Goal: Task Accomplishment & Management: Complete application form

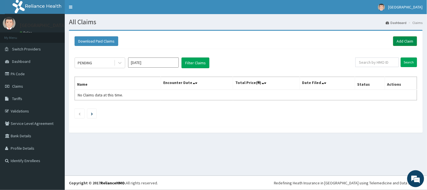
click at [397, 40] on link "Add Claim" at bounding box center [405, 41] width 24 height 10
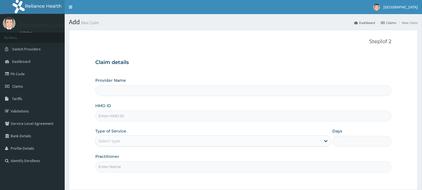
type input "[GEOGRAPHIC_DATA]"
click at [286, 116] on input "HMO ID" at bounding box center [243, 115] width 296 height 11
type input "ITX/10610/A"
click at [126, 140] on div "Select type" at bounding box center [208, 140] width 225 height 9
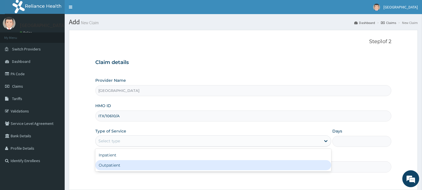
click at [121, 164] on div "Outpatient" at bounding box center [213, 165] width 236 height 10
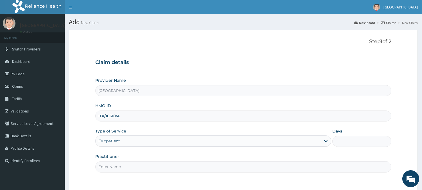
type input "1"
click at [118, 168] on input "Practitioner" at bounding box center [243, 166] width 296 height 11
type input "DR FAVOUR"
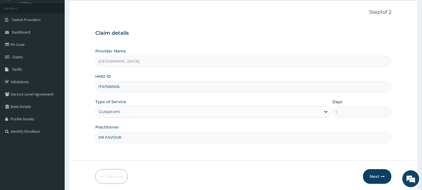
scroll to position [50, 0]
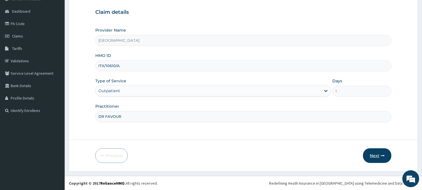
click at [379, 156] on button "Next" at bounding box center [377, 155] width 28 height 15
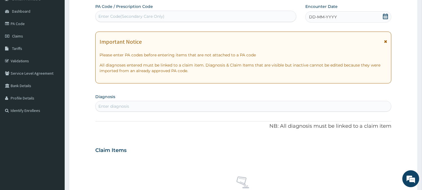
click at [379, 19] on div "DD-MM-YYYY" at bounding box center [348, 16] width 86 height 11
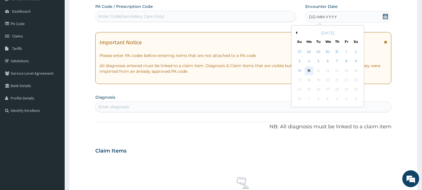
click at [308, 71] on div "11" at bounding box center [309, 70] width 8 height 8
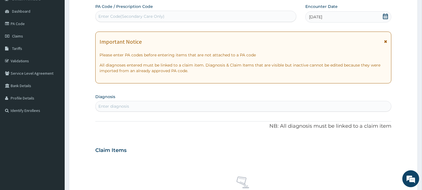
click at [286, 106] on div "Enter diagnosis" at bounding box center [244, 106] width 296 height 9
type input "[MEDICAL_DATA]"
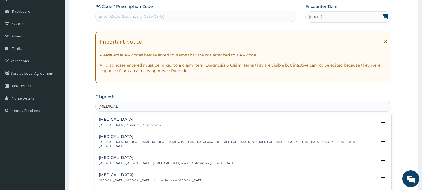
click at [117, 125] on p "[MEDICAL_DATA] , Paludism , Plasmodiosis" at bounding box center [130, 125] width 62 height 4
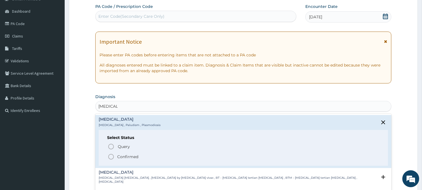
click at [109, 156] on icon "status option filled" at bounding box center [111, 156] width 7 height 7
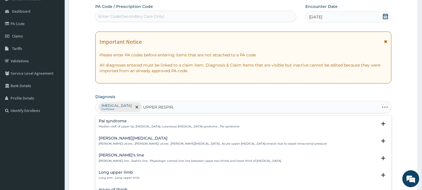
type input "UPPER RESPIRAT"
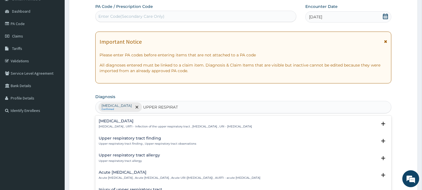
click at [142, 123] on div "[MEDICAL_DATA] [MEDICAL_DATA] , URTI - Infection of the upper respiratory tract…" at bounding box center [175, 124] width 153 height 10
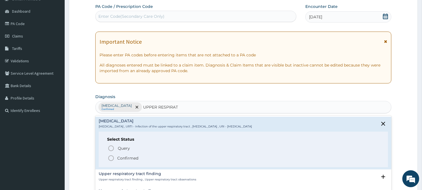
click at [112, 156] on icon "status option filled" at bounding box center [111, 157] width 7 height 7
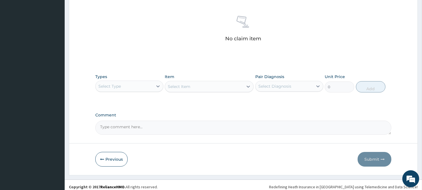
scroll to position [216, 0]
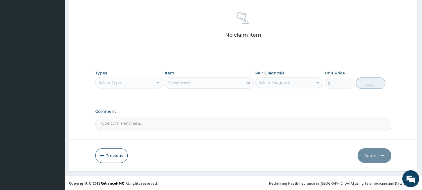
drag, startPoint x: 163, startPoint y: 72, endPoint x: 153, endPoint y: 74, distance: 9.7
click at [153, 74] on div "Types Select Type" at bounding box center [129, 79] width 68 height 19
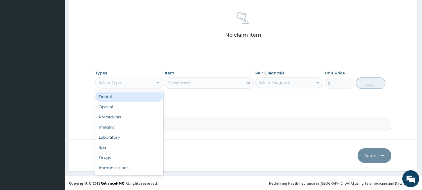
click at [148, 84] on div "Select Type" at bounding box center [124, 82] width 57 height 9
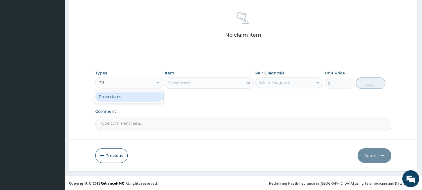
type input "PRO"
click at [136, 102] on div "Procedures" at bounding box center [129, 96] width 68 height 12
click at [144, 96] on div "Procedures" at bounding box center [129, 96] width 68 height 10
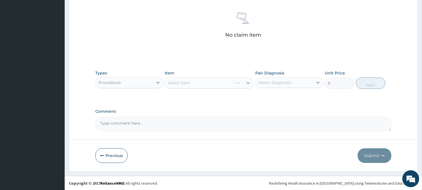
click at [204, 80] on div "Select Item" at bounding box center [209, 82] width 89 height 11
click at [197, 81] on div "Select Item" at bounding box center [204, 82] width 78 height 9
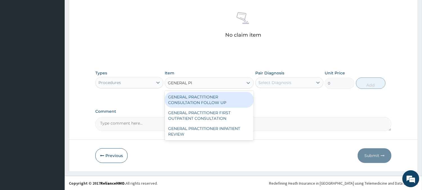
type input "GENERAL PRA"
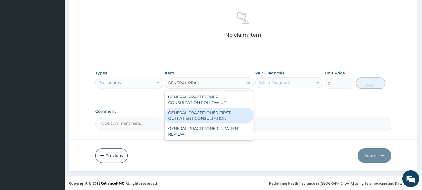
click at [201, 116] on div "GENERAL PRACTITIONER FIRST OUTPATIENT CONSULTATION" at bounding box center [209, 115] width 89 height 16
type input "3750"
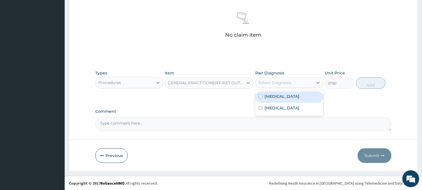
click at [281, 81] on div "Select Diagnosis" at bounding box center [274, 83] width 33 height 6
click at [282, 96] on div "[MEDICAL_DATA]" at bounding box center [289, 97] width 68 height 12
checkbox input "true"
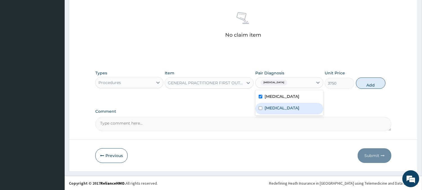
click at [282, 105] on label "[MEDICAL_DATA]" at bounding box center [282, 108] width 35 height 6
checkbox input "true"
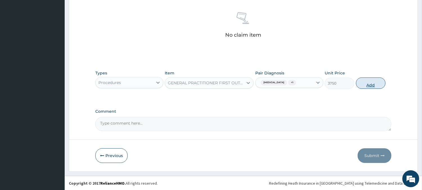
click at [371, 84] on button "Add" at bounding box center [371, 82] width 30 height 11
type input "0"
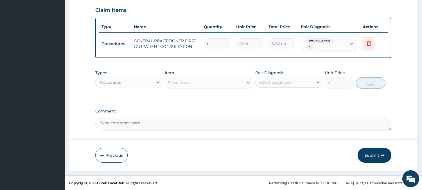
scroll to position [189, 0]
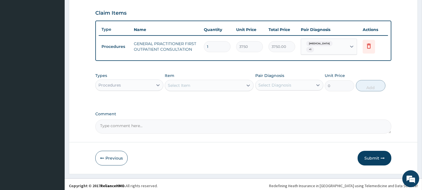
click at [134, 80] on div "Procedures" at bounding box center [124, 84] width 57 height 9
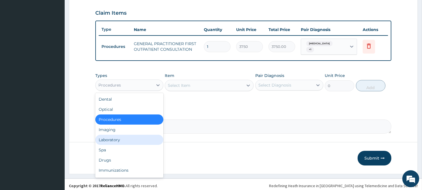
click at [111, 134] on div "Laboratory" at bounding box center [129, 139] width 68 height 10
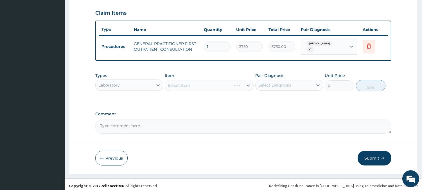
click at [212, 80] on div "Select Item" at bounding box center [209, 85] width 89 height 11
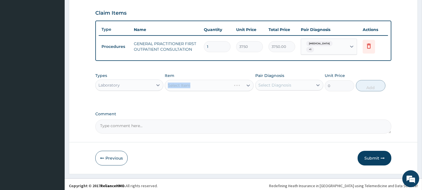
click at [212, 80] on div "Select Item" at bounding box center [209, 85] width 89 height 11
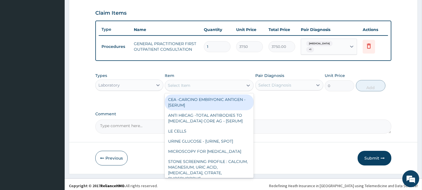
click at [212, 81] on div "Select Item" at bounding box center [204, 85] width 78 height 9
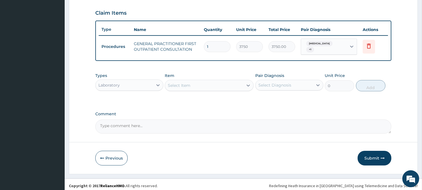
click at [212, 81] on div "Select Item" at bounding box center [204, 85] width 78 height 9
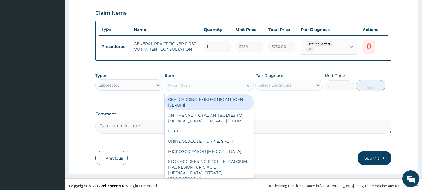
click at [212, 81] on div "Select Item" at bounding box center [204, 85] width 78 height 9
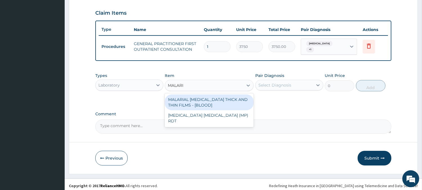
type input "[MEDICAL_DATA]"
click at [212, 100] on div "MALARIAL [MEDICAL_DATA] THICK AND THIN FILMS - [BLOOD]" at bounding box center [209, 102] width 89 height 16
type input "2187.5"
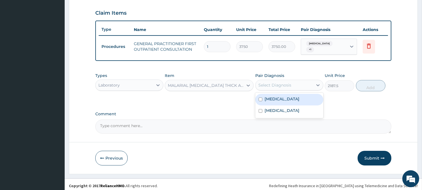
click at [276, 82] on div "Select Diagnosis" at bounding box center [274, 85] width 33 height 6
click at [276, 96] on label "[MEDICAL_DATA]" at bounding box center [282, 99] width 35 height 6
checkbox input "true"
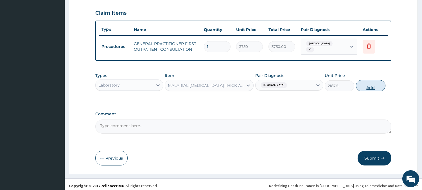
click at [364, 82] on button "Add" at bounding box center [371, 85] width 30 height 11
type input "0"
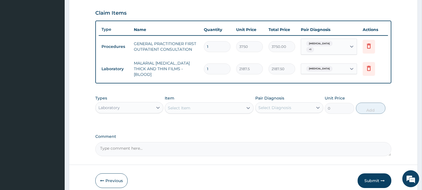
click at [220, 103] on div "Select Item" at bounding box center [204, 107] width 78 height 9
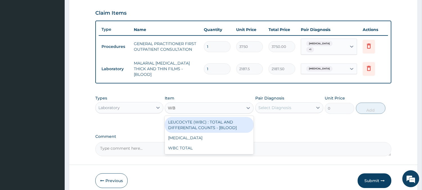
type input "WBC"
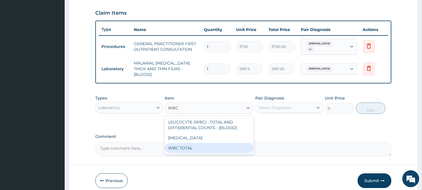
click at [193, 143] on div "WBC TOTAL" at bounding box center [209, 148] width 89 height 10
type input "3750"
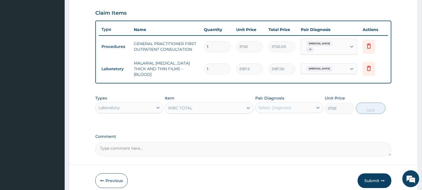
click at [285, 103] on div "Select Diagnosis" at bounding box center [284, 107] width 57 height 9
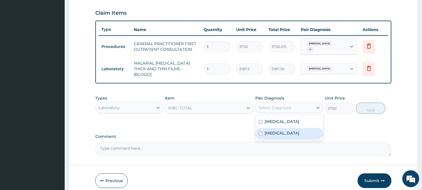
click at [271, 130] on label "[MEDICAL_DATA]" at bounding box center [282, 133] width 35 height 6
checkbox input "true"
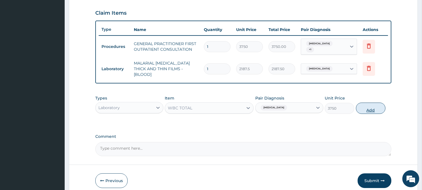
click at [367, 103] on button "Add" at bounding box center [371, 107] width 30 height 11
type input "0"
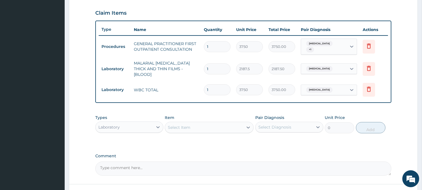
click at [228, 130] on div "Types Laboratory Item Select Item Pair Diagnosis Select Diagnosis Unit Price 0 …" at bounding box center [243, 128] width 296 height 33
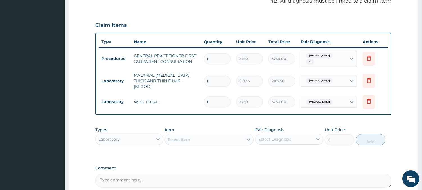
scroll to position [228, 0]
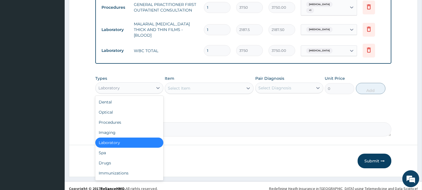
click at [150, 86] on div "Laboratory" at bounding box center [124, 87] width 57 height 9
click at [105, 157] on div "Drugs" at bounding box center [129, 162] width 68 height 10
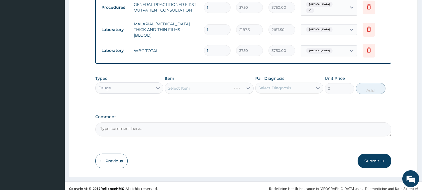
click at [190, 83] on div "Select Item" at bounding box center [209, 87] width 89 height 11
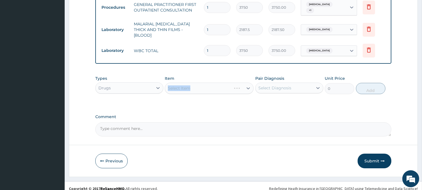
click at [190, 84] on div "Select Item" at bounding box center [209, 87] width 89 height 11
click at [190, 85] on div "Select Item" at bounding box center [179, 88] width 22 height 6
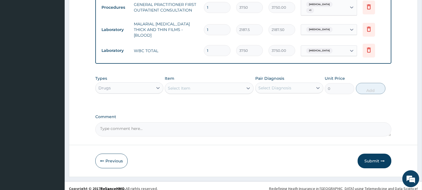
click at [190, 85] on div "Select Item" at bounding box center [179, 88] width 22 height 6
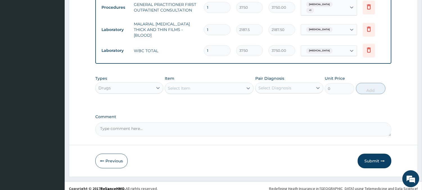
click at [190, 85] on div "Select Item" at bounding box center [179, 88] width 22 height 6
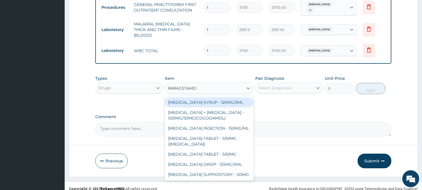
type input "[MEDICAL_DATA]"
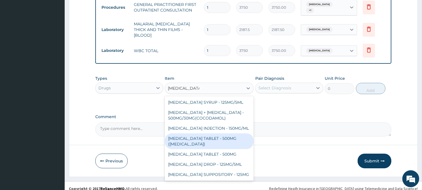
click at [224, 139] on div "[MEDICAL_DATA] TABLET - 500MG ([MEDICAL_DATA])" at bounding box center [209, 141] width 89 height 16
type input "42"
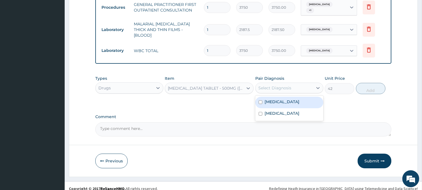
click at [293, 83] on div "Select Diagnosis" at bounding box center [284, 87] width 57 height 9
click at [296, 96] on div "[MEDICAL_DATA]" at bounding box center [289, 102] width 68 height 12
checkbox input "true"
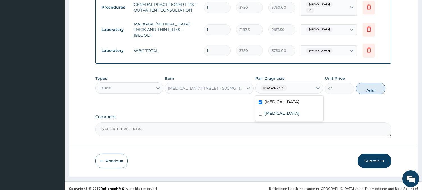
click at [361, 83] on button "Add" at bounding box center [371, 88] width 30 height 11
type input "0"
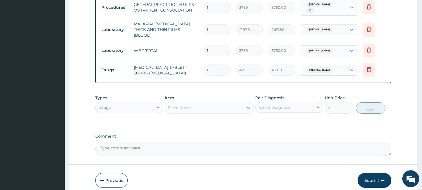
type input "0.00"
type input "3"
type input "126.00"
type input "30"
type input "1260.00"
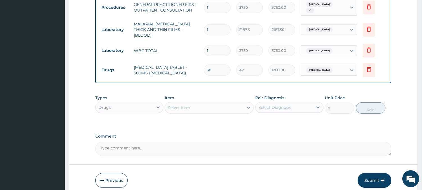
type input "30"
click at [193, 103] on div "Select Item" at bounding box center [204, 107] width 78 height 9
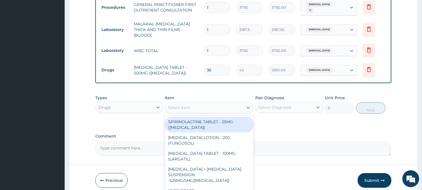
type input "C"
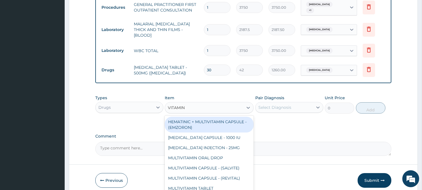
type input "VITAMIN C"
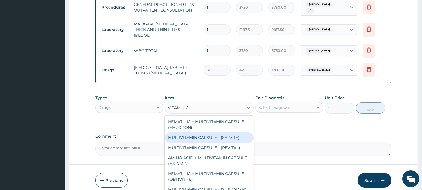
scroll to position [52, 0]
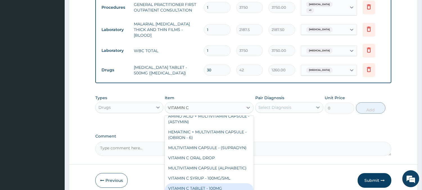
click at [205, 183] on div "VITAMIN C TABLET - 100MG ([MEDICAL_DATA] )" at bounding box center [209, 191] width 89 height 16
type input "16.799999999999997"
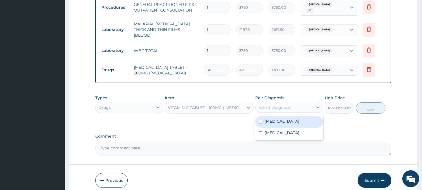
click at [286, 104] on div "Select Diagnosis" at bounding box center [274, 107] width 33 height 6
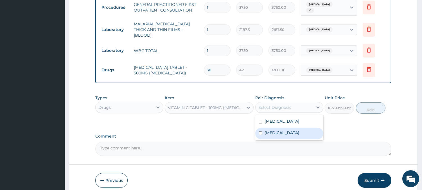
click at [285, 127] on div "[MEDICAL_DATA]" at bounding box center [289, 133] width 68 height 12
checkbox input "true"
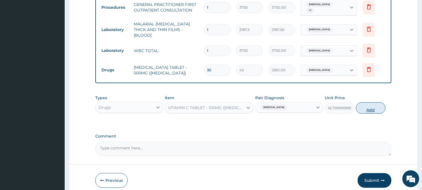
click at [362, 102] on button "Add" at bounding box center [371, 107] width 30 height 11
type input "0"
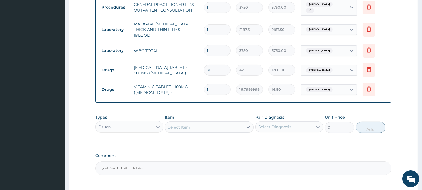
type input "13"
type input "218.40"
type input "130"
type input "2184.00"
type input "13"
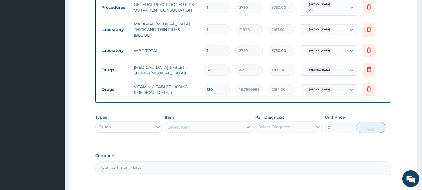
type input "218.40"
type input "1"
type input "16.80"
type input "0.00"
type input "3"
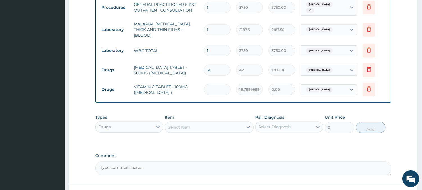
type input "50.40"
type input "30"
type input "504.00"
type input "30"
click at [209, 122] on div "Select Item" at bounding box center [204, 126] width 78 height 9
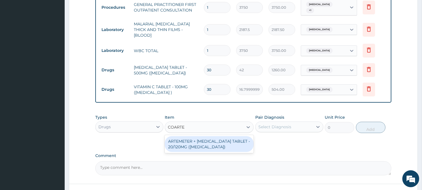
type input "[MEDICAL_DATA]"
click at [205, 144] on div "ARTEMETER + [MEDICAL_DATA] TABLET - 20/120MG ([MEDICAL_DATA])" at bounding box center [209, 144] width 89 height 16
type input "210"
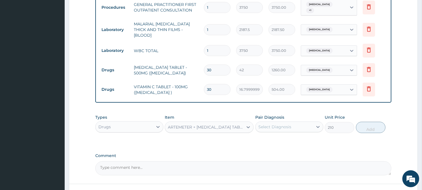
click at [219, 124] on div "ARTEMETER + [MEDICAL_DATA] TABLET - 20/120MG ([MEDICAL_DATA])" at bounding box center [206, 127] width 76 height 6
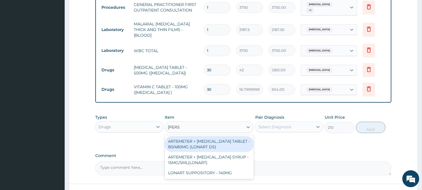
scroll to position [0, 0]
type input "LONART"
click at [208, 145] on div "ARTEMETER + [MEDICAL_DATA] TABLET - 80/480MG (LONART DS)" at bounding box center [209, 144] width 89 height 16
type input "588"
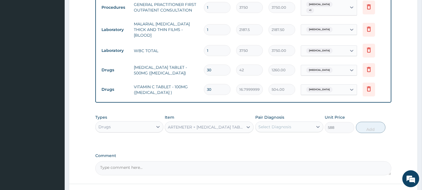
click at [281, 124] on div "Select Diagnosis" at bounding box center [274, 127] width 33 height 6
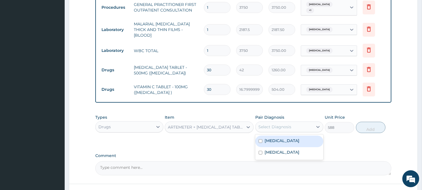
click at [281, 137] on div "[MEDICAL_DATA]" at bounding box center [289, 141] width 68 height 12
checkbox input "true"
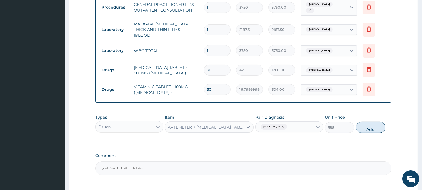
click at [370, 126] on button "Add" at bounding box center [371, 126] width 30 height 11
type input "0"
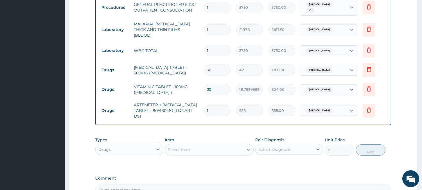
type input "0.00"
type input "6"
type input "3528.00"
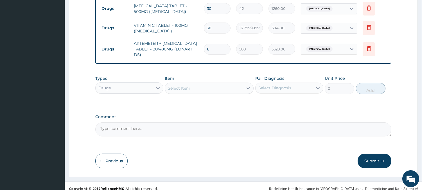
type input "6"
click at [201, 84] on div "Select Item" at bounding box center [204, 88] width 78 height 9
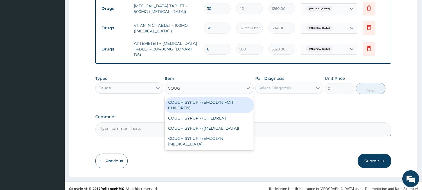
type input "COUGH"
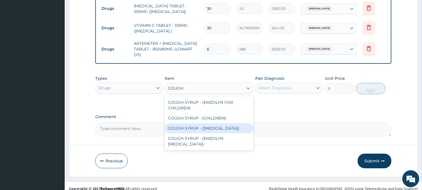
click at [201, 123] on div "COUGH SYRUP - ([MEDICAL_DATA])" at bounding box center [209, 128] width 89 height 10
type input "1120"
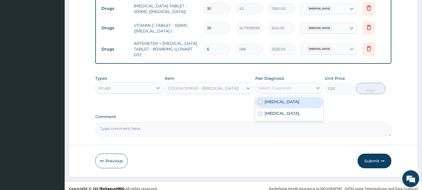
click at [272, 85] on div "Select Diagnosis" at bounding box center [274, 88] width 33 height 6
click at [273, 99] on label "[MEDICAL_DATA]" at bounding box center [282, 102] width 35 height 6
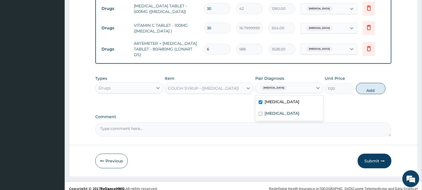
click at [273, 99] on label "[MEDICAL_DATA]" at bounding box center [282, 102] width 35 height 6
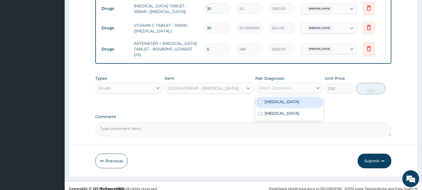
click at [273, 102] on div "[MEDICAL_DATA]" at bounding box center [289, 102] width 68 height 12
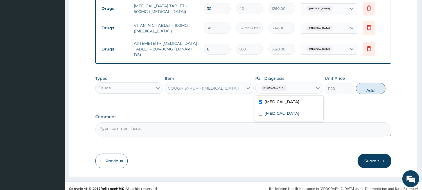
click at [274, 102] on div "[MEDICAL_DATA]" at bounding box center [289, 102] width 68 height 12
checkbox input "true"
click at [273, 110] on label "[MEDICAL_DATA]" at bounding box center [282, 113] width 35 height 6
checkbox input "true"
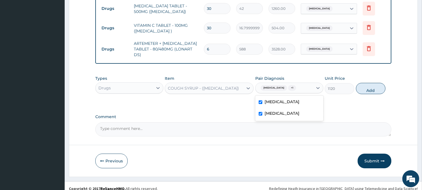
click at [275, 99] on label "[MEDICAL_DATA]" at bounding box center [282, 102] width 35 height 6
checkbox input "false"
click at [365, 85] on button "Add" at bounding box center [371, 88] width 30 height 11
type input "0"
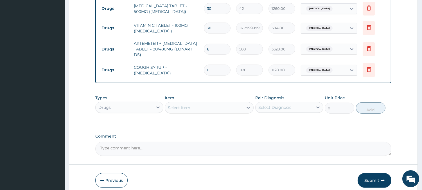
click at [222, 103] on div "Select Item" at bounding box center [204, 107] width 78 height 9
type input "LORAT"
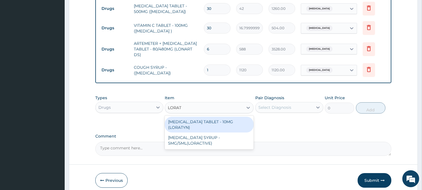
click at [225, 116] on div "[MEDICAL_DATA] TABLET - 10MG (LORATYN)" at bounding box center [209, 124] width 89 height 16
type input "98"
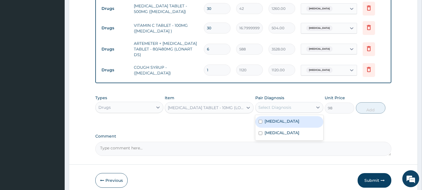
click at [261, 104] on div "Select Diagnosis" at bounding box center [274, 107] width 33 height 6
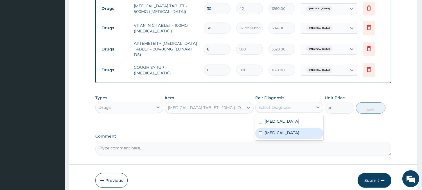
click at [271, 130] on label "[MEDICAL_DATA]" at bounding box center [282, 133] width 35 height 6
checkbox input "true"
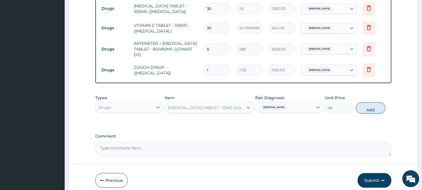
click at [358, 108] on div "Types Drugs Item [MEDICAL_DATA] TABLET - 10MG (LORATYN) Pair Diagnosis [MEDICAL…" at bounding box center [243, 104] width 296 height 24
click at [366, 102] on button "Add" at bounding box center [371, 107] width 30 height 11
type input "0"
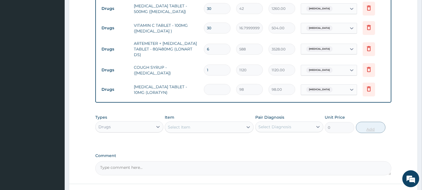
type input "0.00"
type input "5"
type input "490.00"
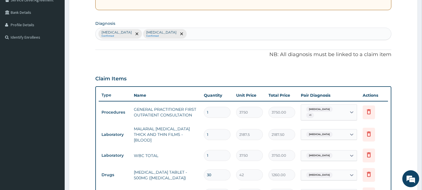
scroll to position [328, 0]
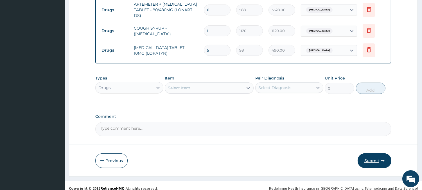
type input "5"
click at [376, 157] on button "Submit" at bounding box center [375, 160] width 34 height 15
